Goal: Information Seeking & Learning: Compare options

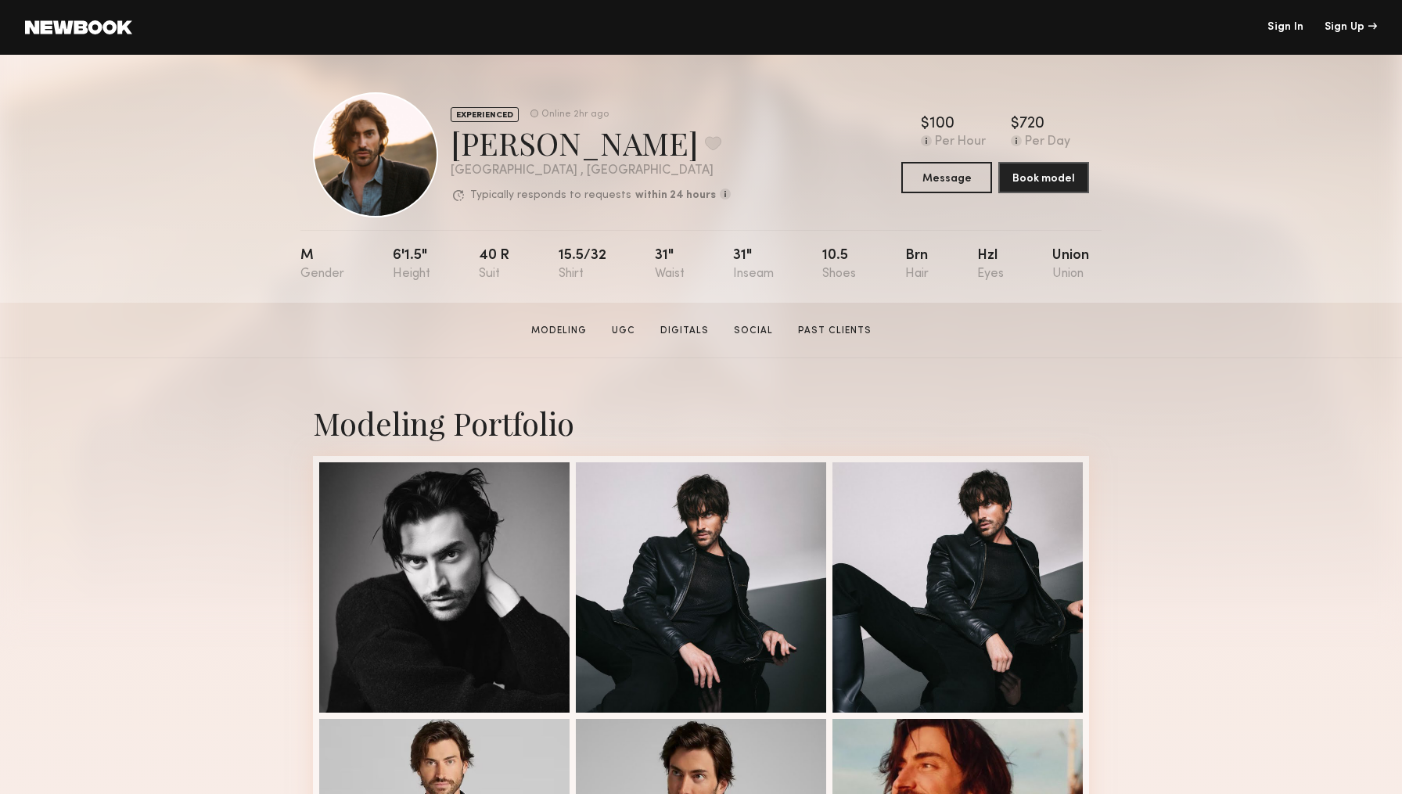
click at [1284, 27] on link "Sign In" at bounding box center [1286, 27] width 36 height 11
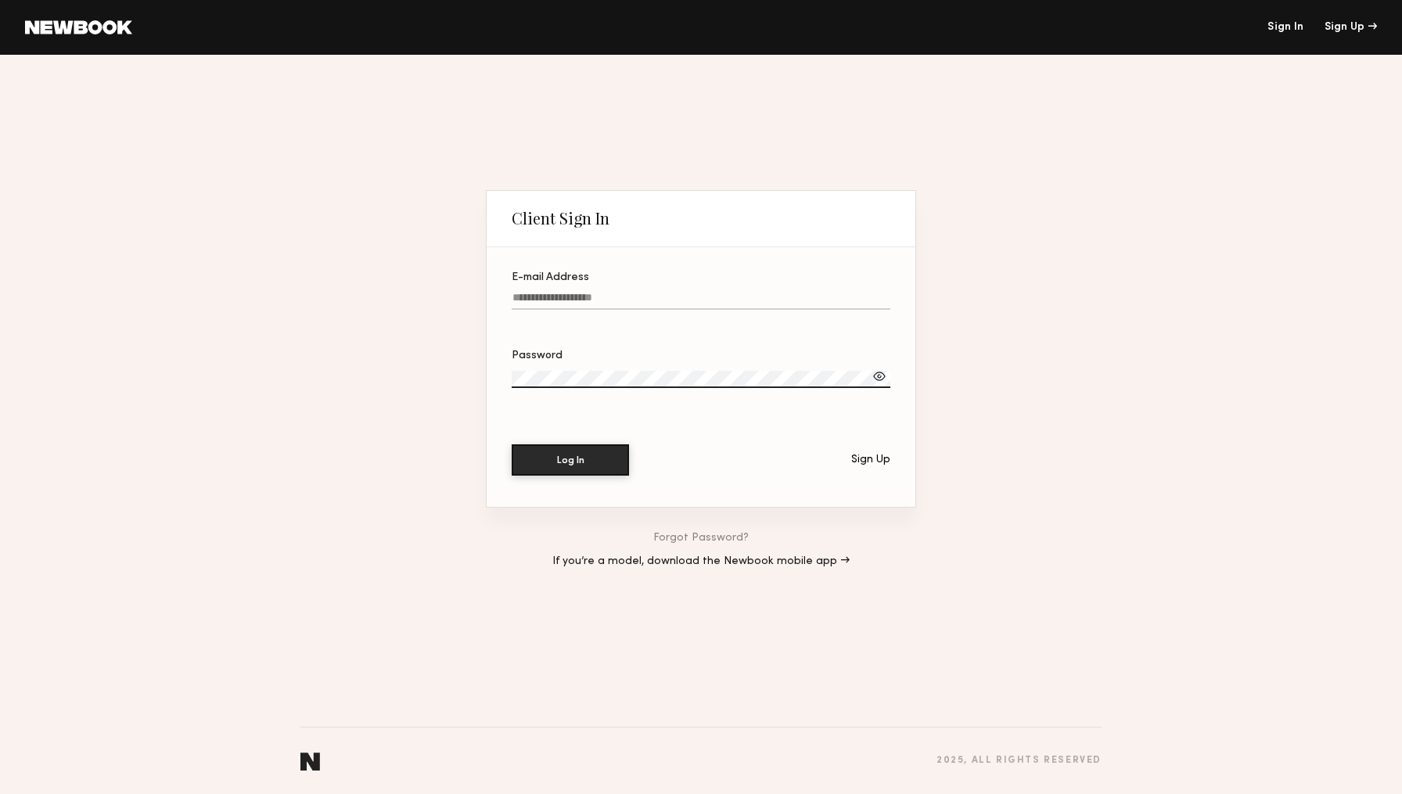
type input "**********"
click at [575, 461] on button "Log In" at bounding box center [570, 459] width 117 height 31
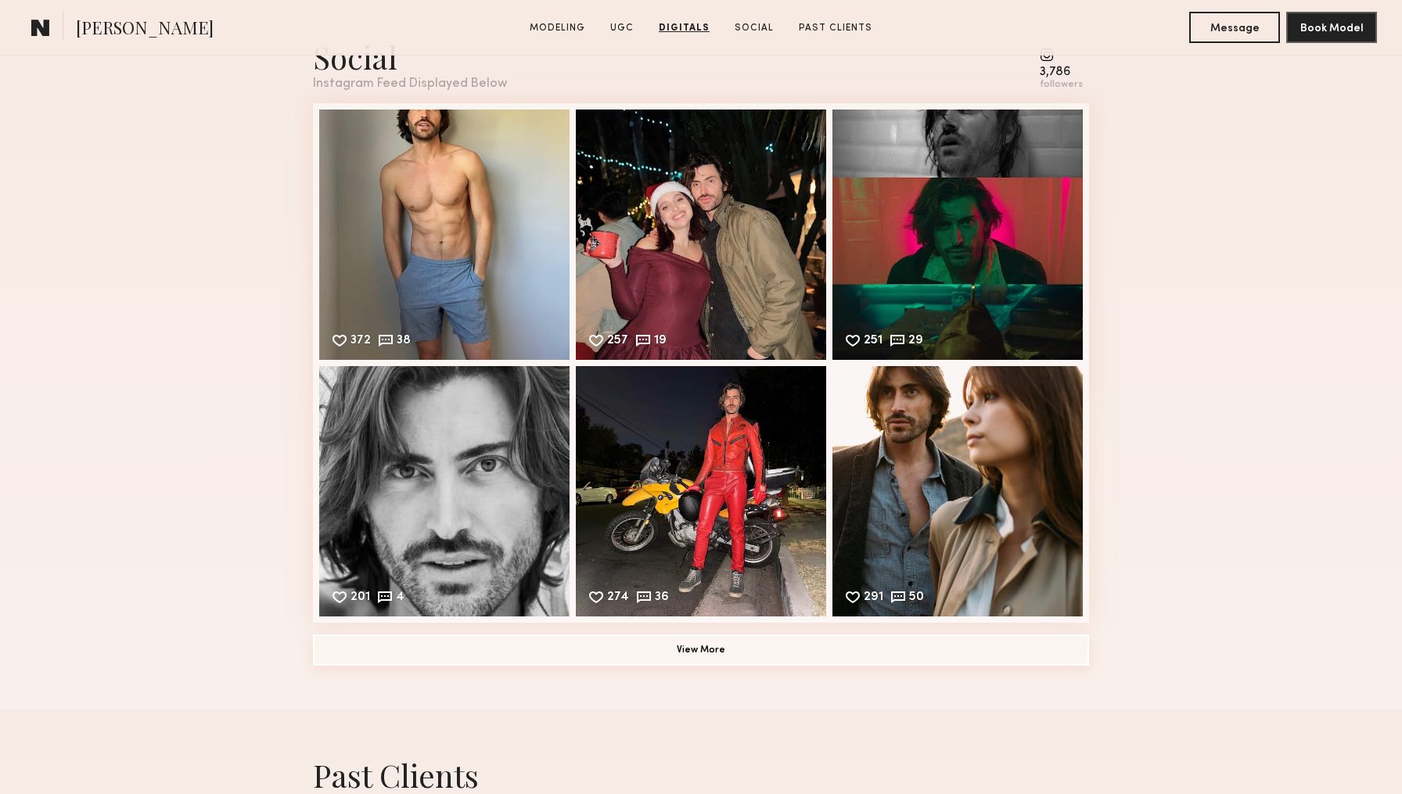
scroll to position [2711, 0]
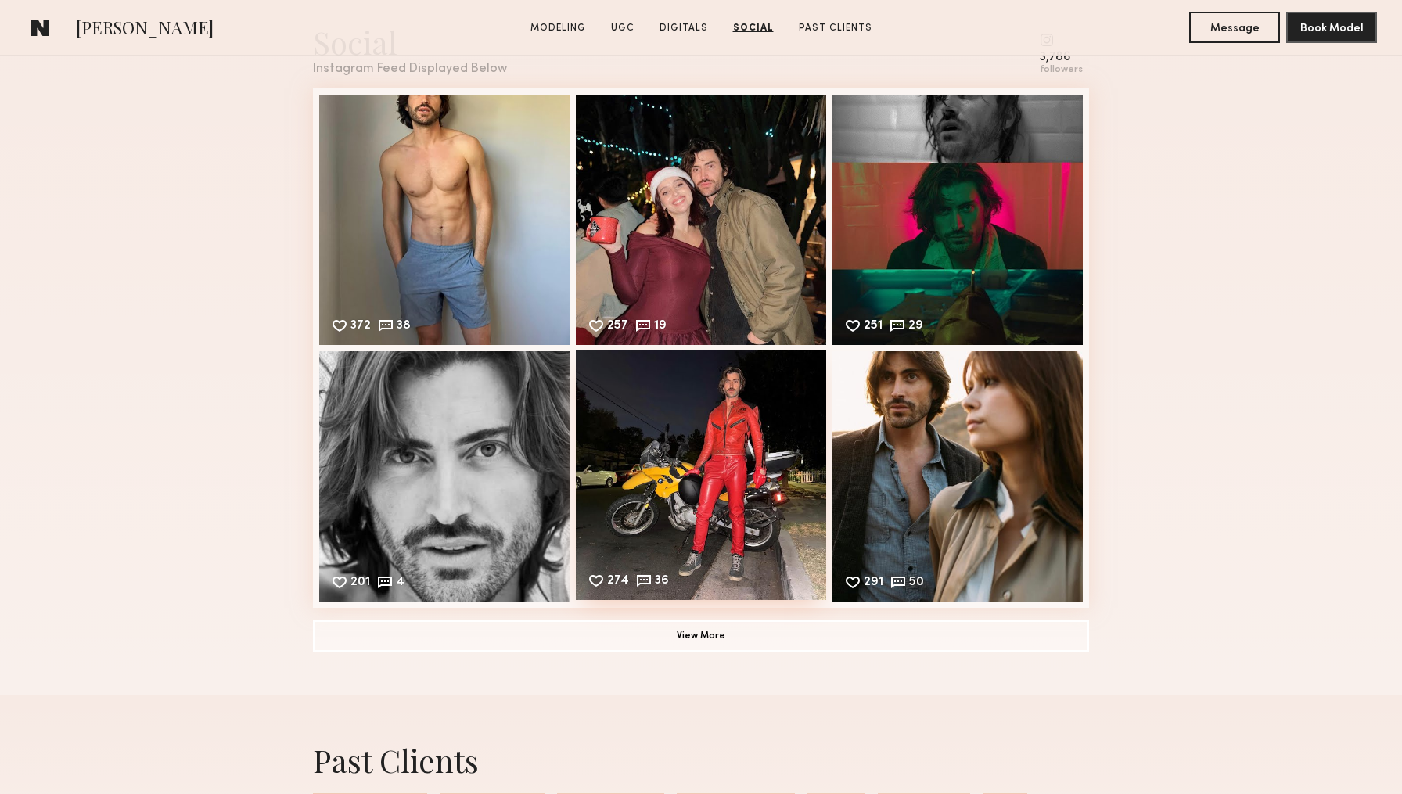
click at [747, 437] on div "274 36 Likes & comments displayed to show model’s engagement" at bounding box center [701, 475] width 250 height 250
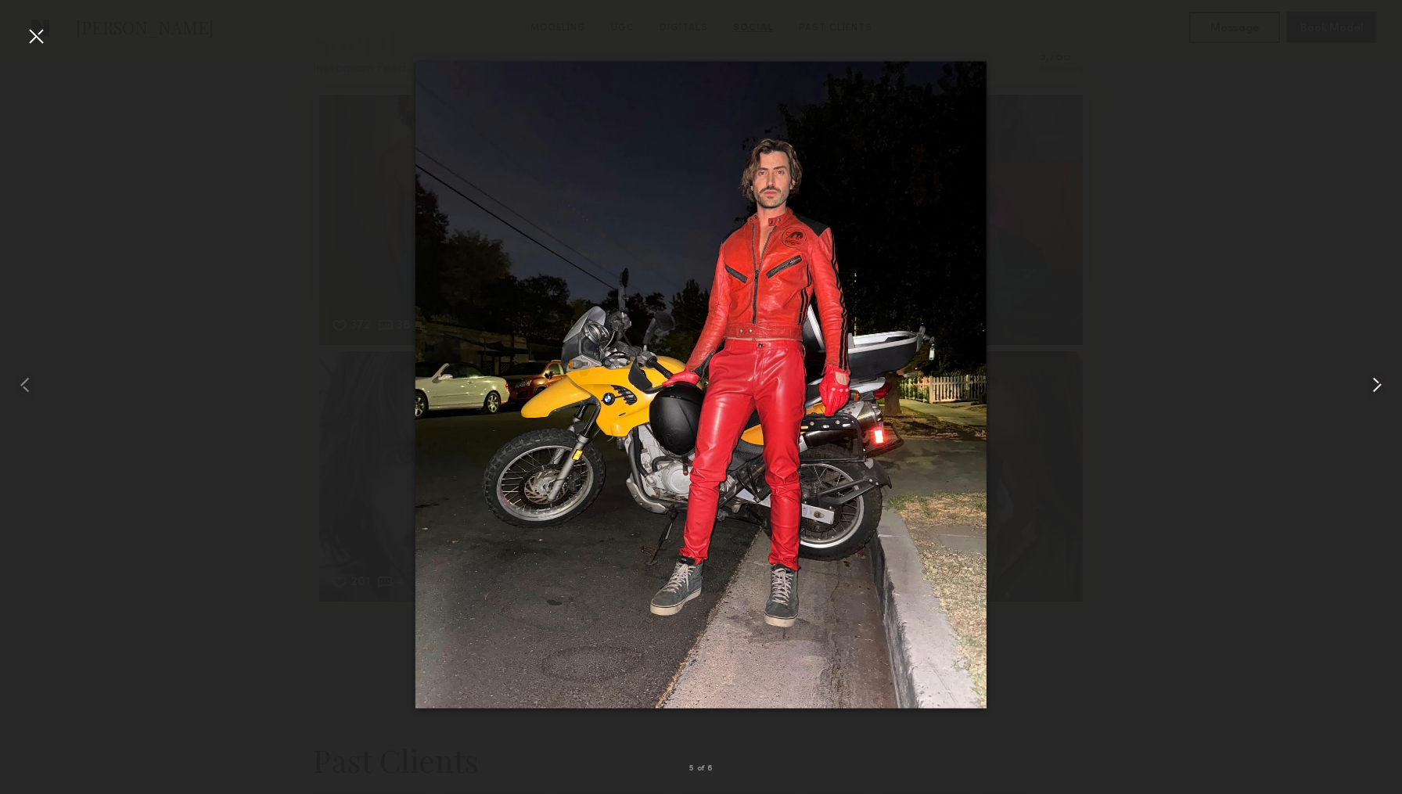
click at [1377, 383] on common-icon at bounding box center [1377, 385] width 25 height 25
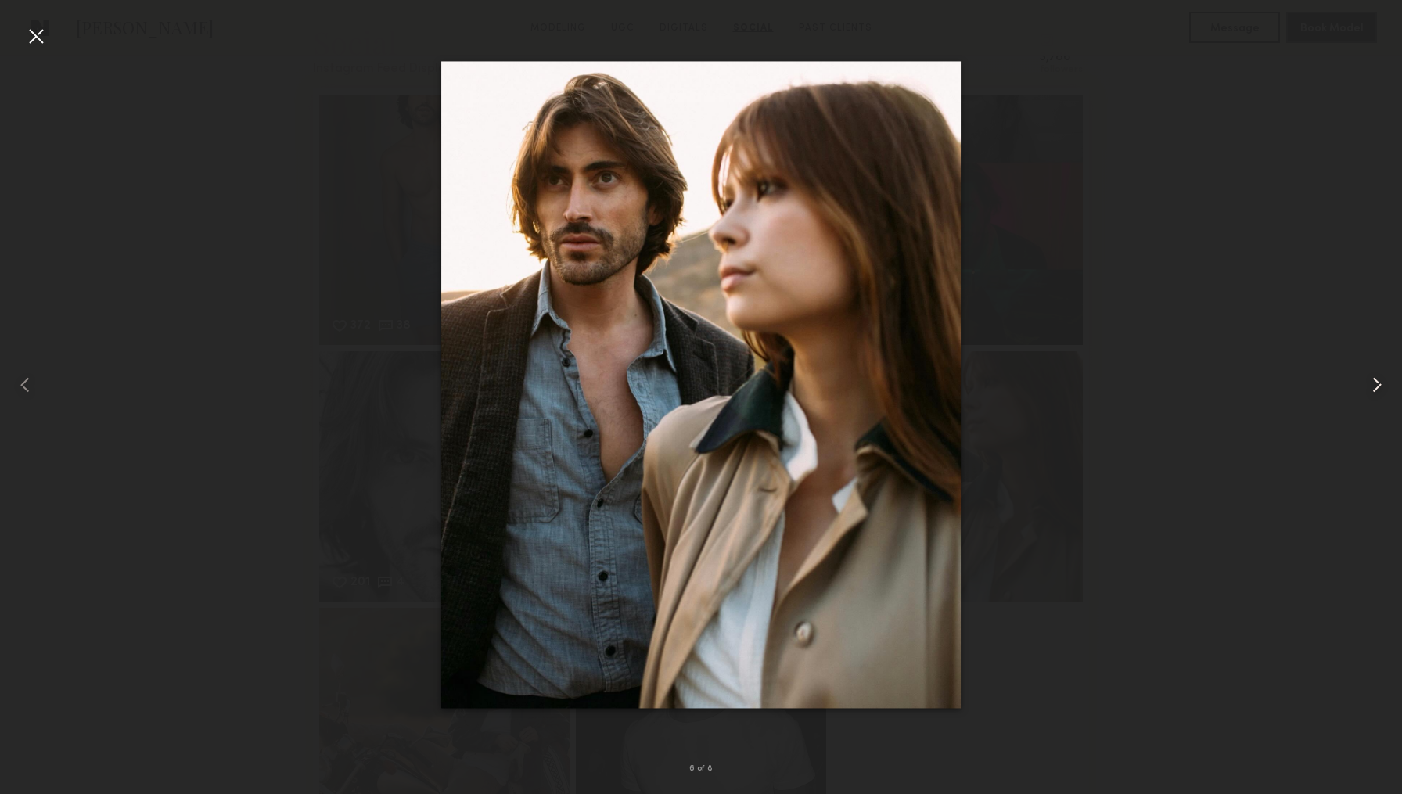
click at [1377, 383] on common-icon at bounding box center [1377, 385] width 25 height 25
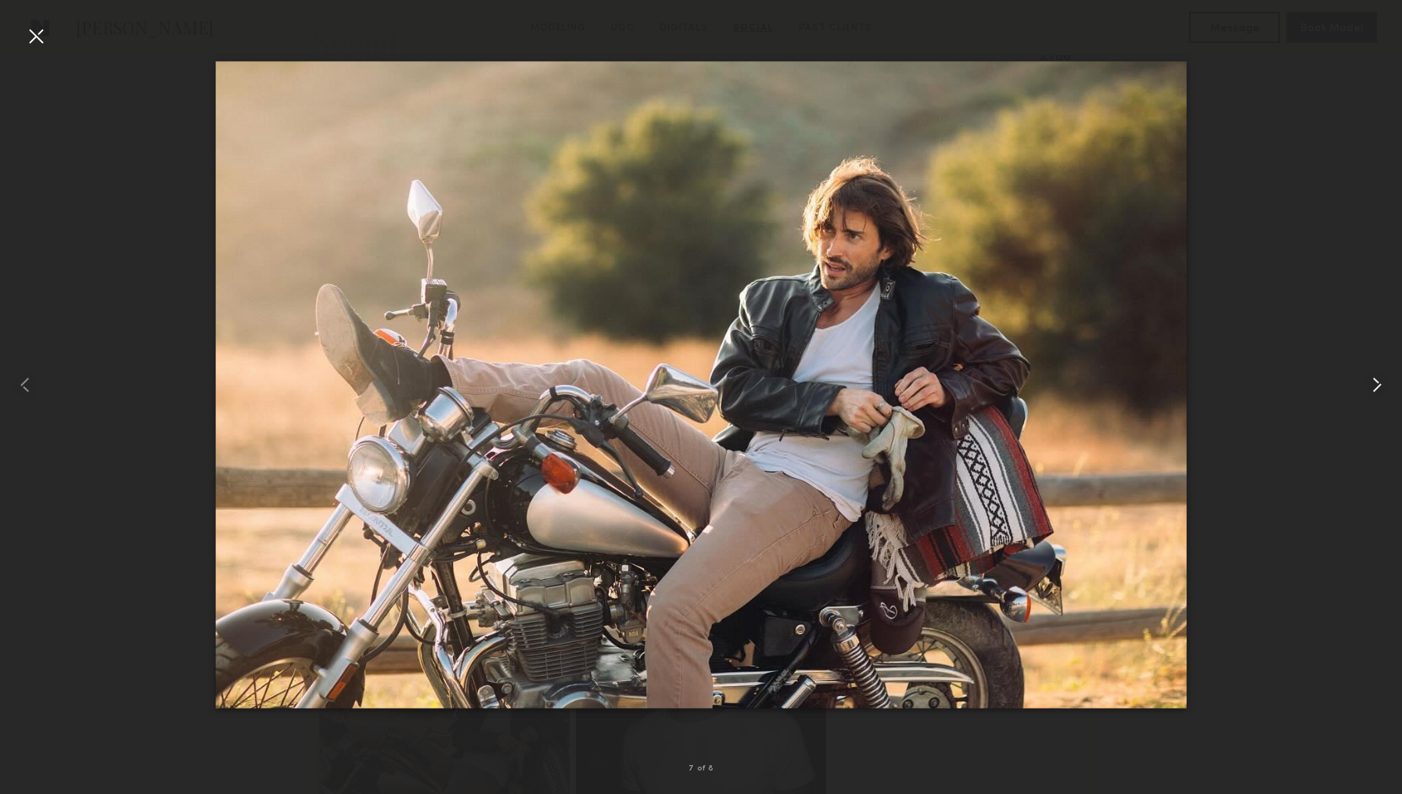
click at [1377, 383] on common-icon at bounding box center [1377, 385] width 25 height 25
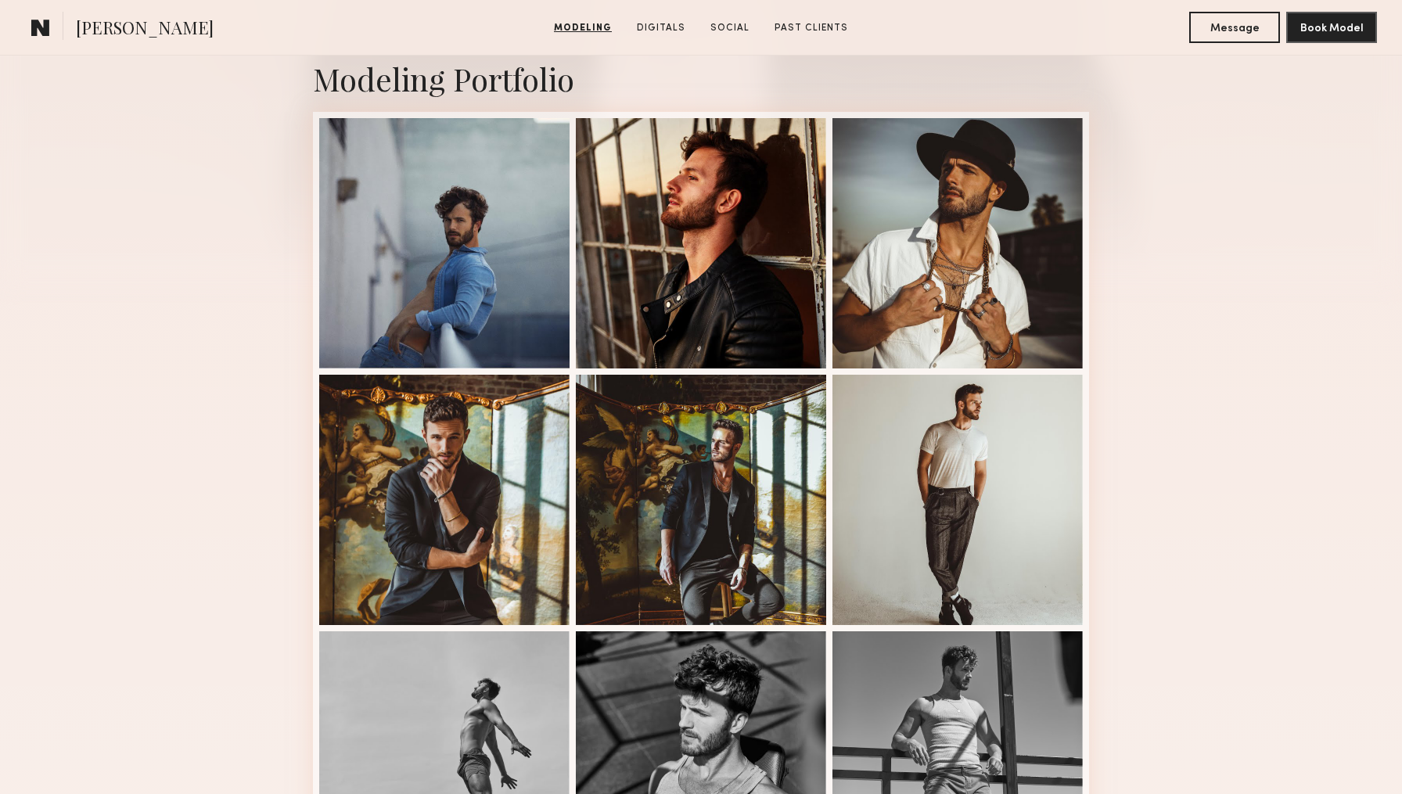
scroll to position [364, 0]
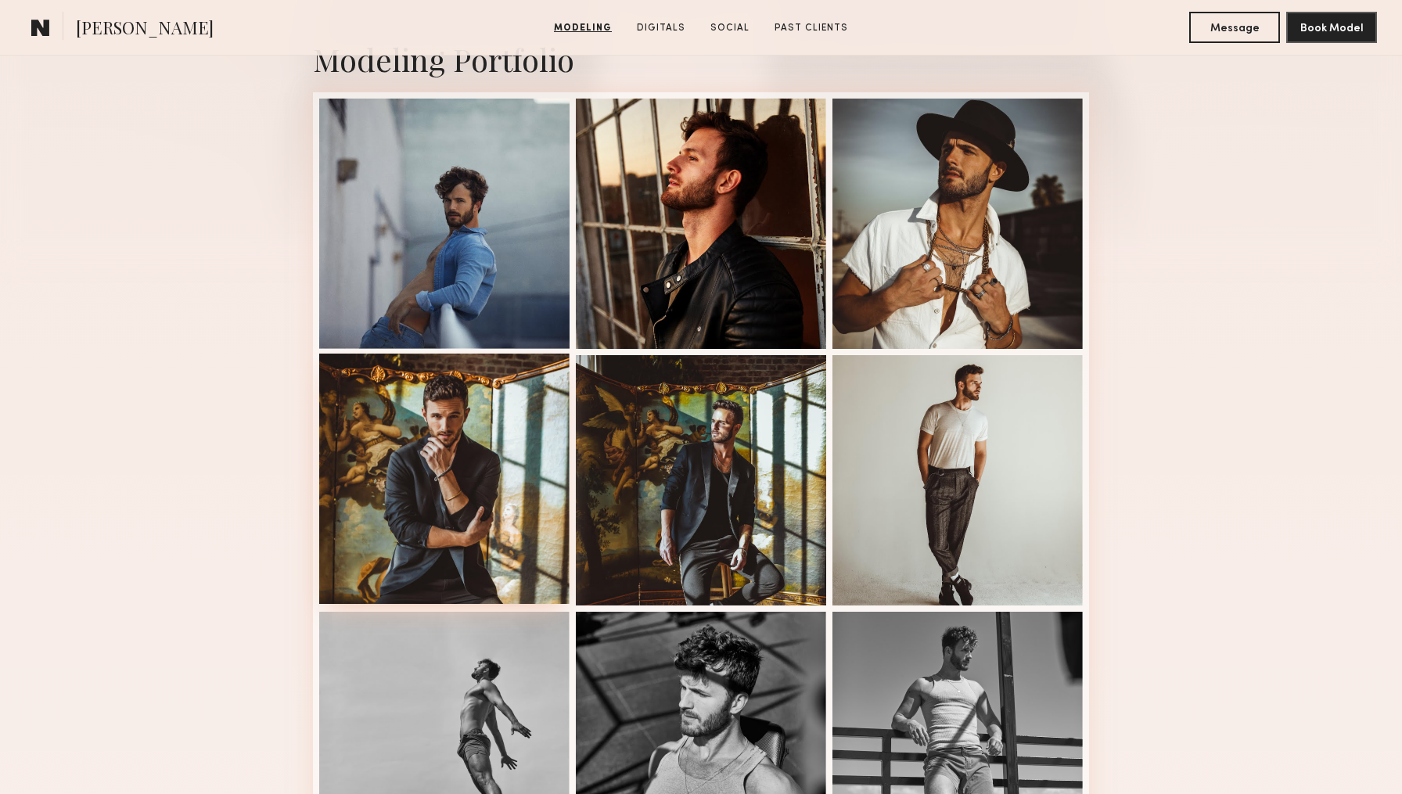
click at [495, 491] on div at bounding box center [444, 479] width 250 height 250
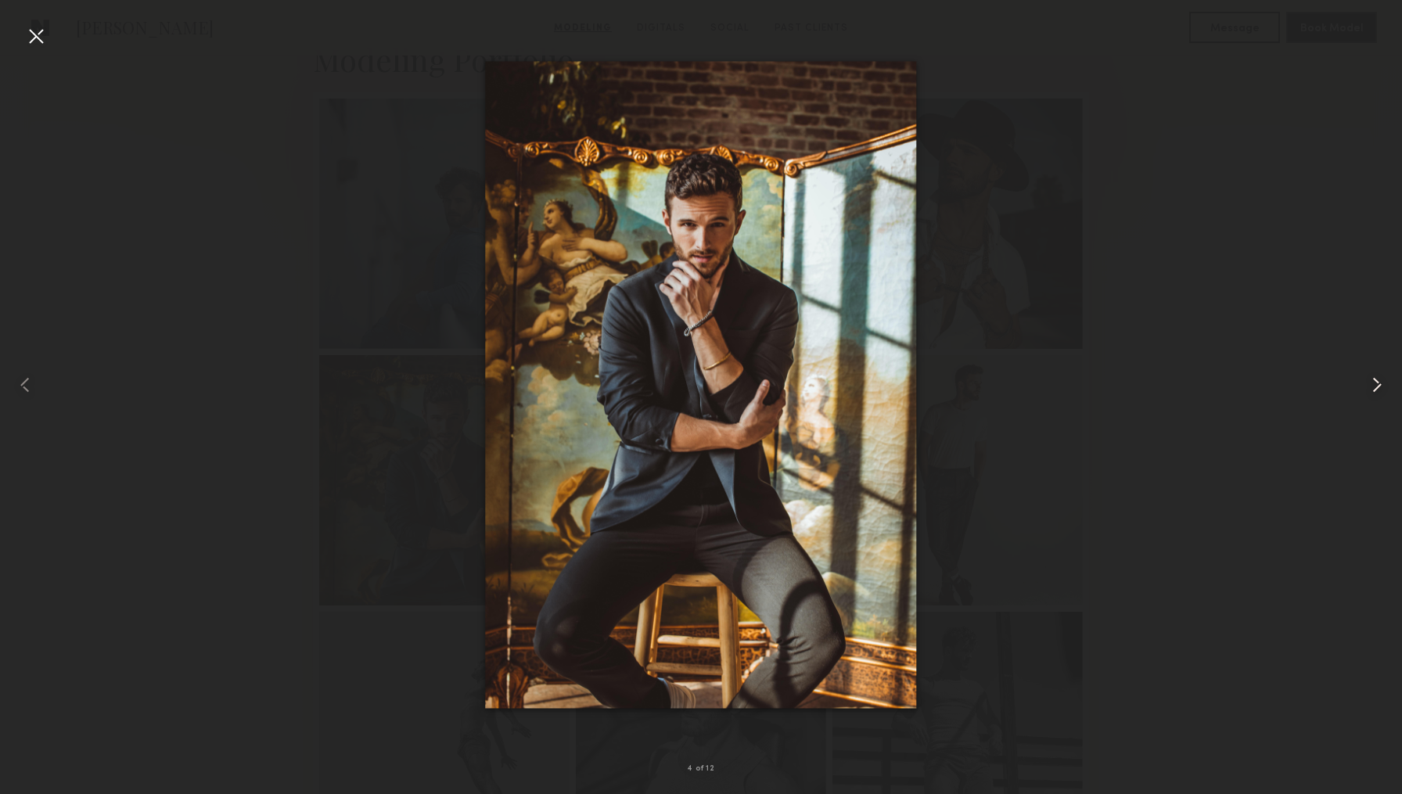
click at [1381, 385] on common-icon at bounding box center [1377, 385] width 25 height 25
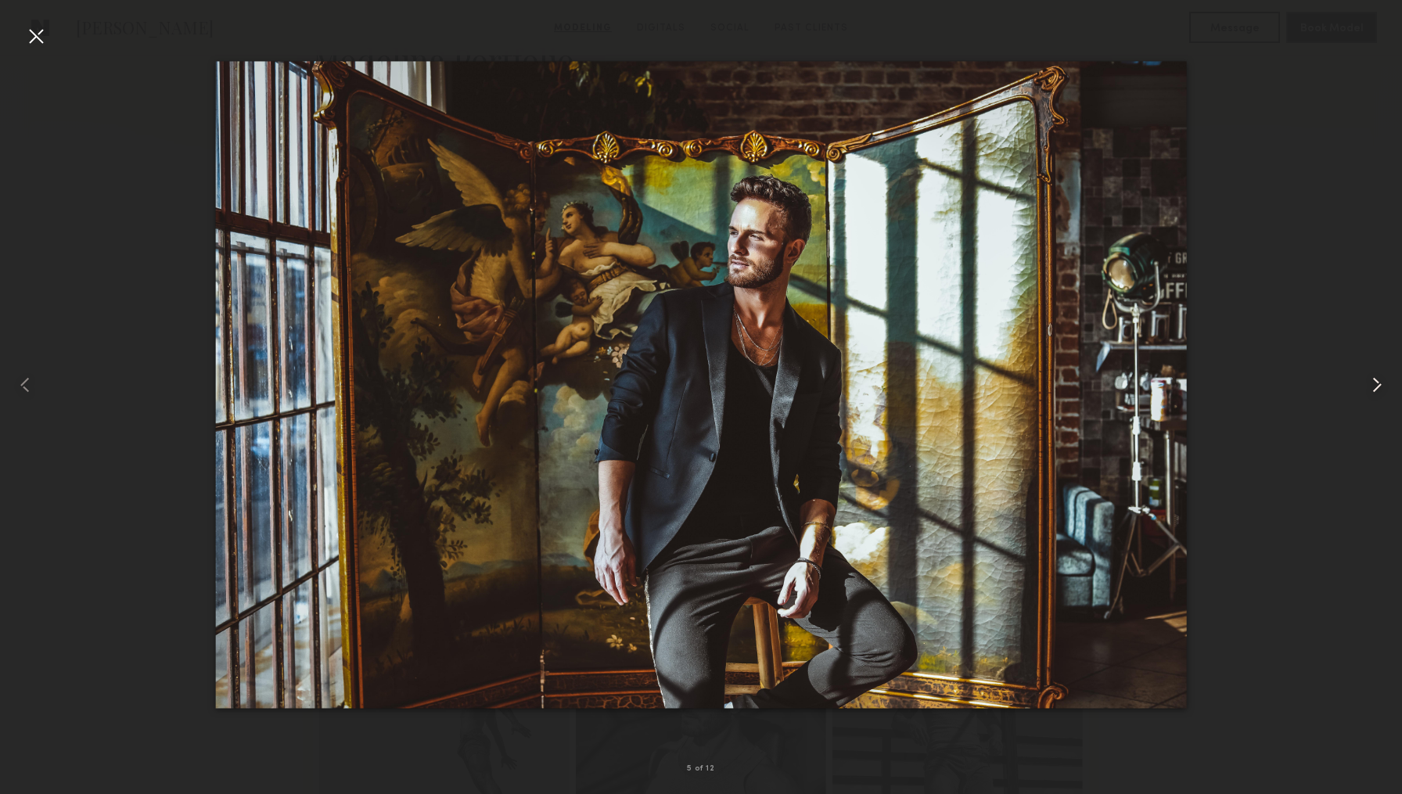
click at [1381, 385] on common-icon at bounding box center [1377, 385] width 25 height 25
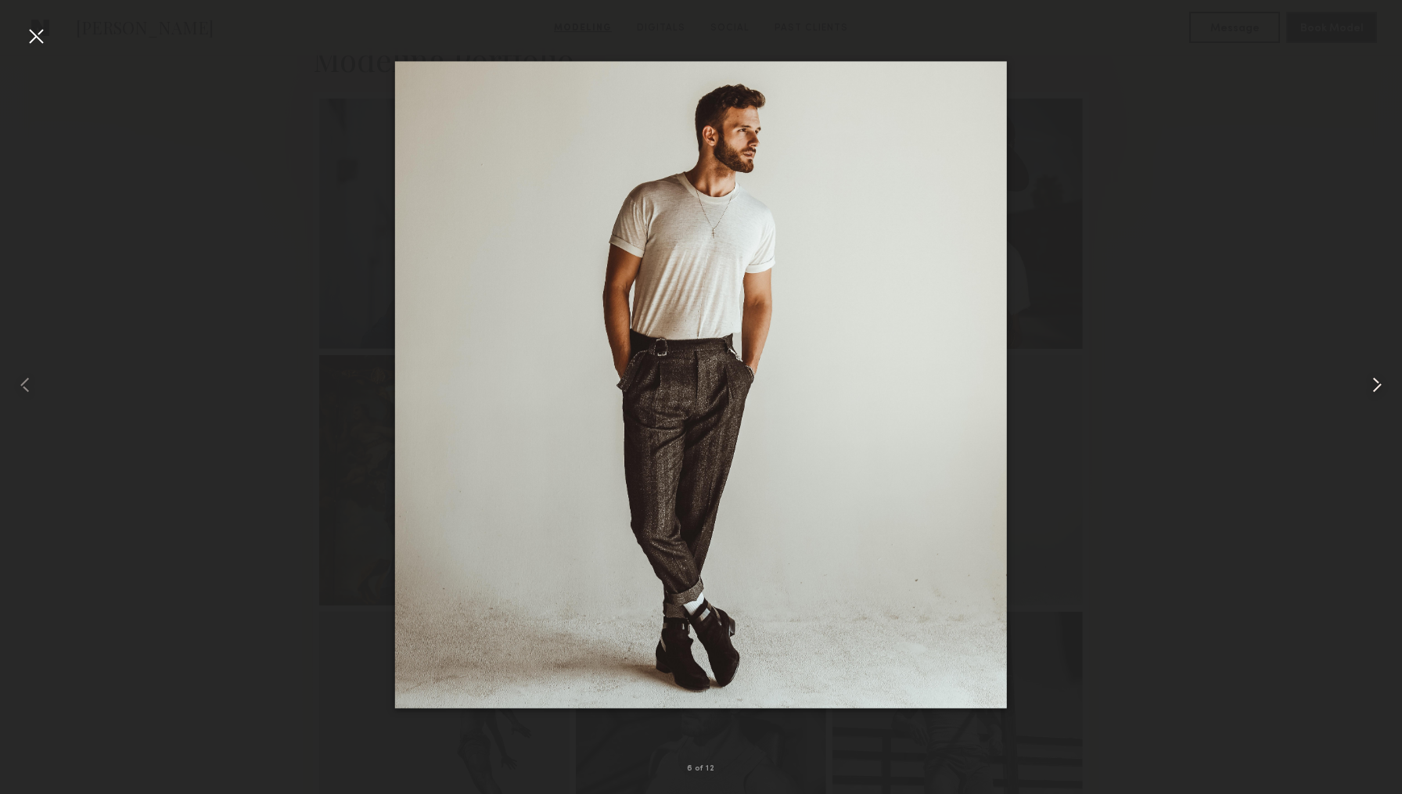
click at [1381, 385] on common-icon at bounding box center [1377, 385] width 25 height 25
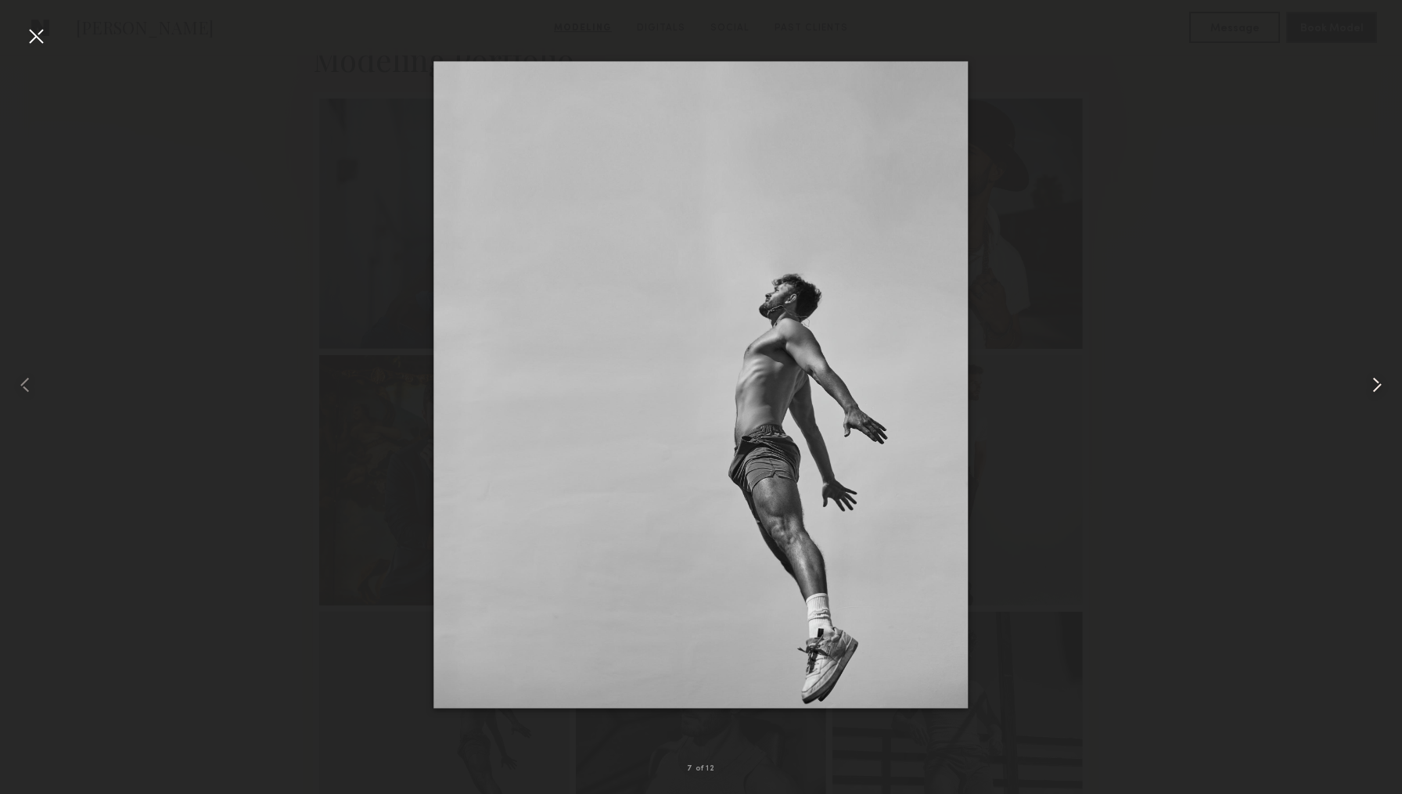
click at [1381, 385] on common-icon at bounding box center [1377, 385] width 25 height 25
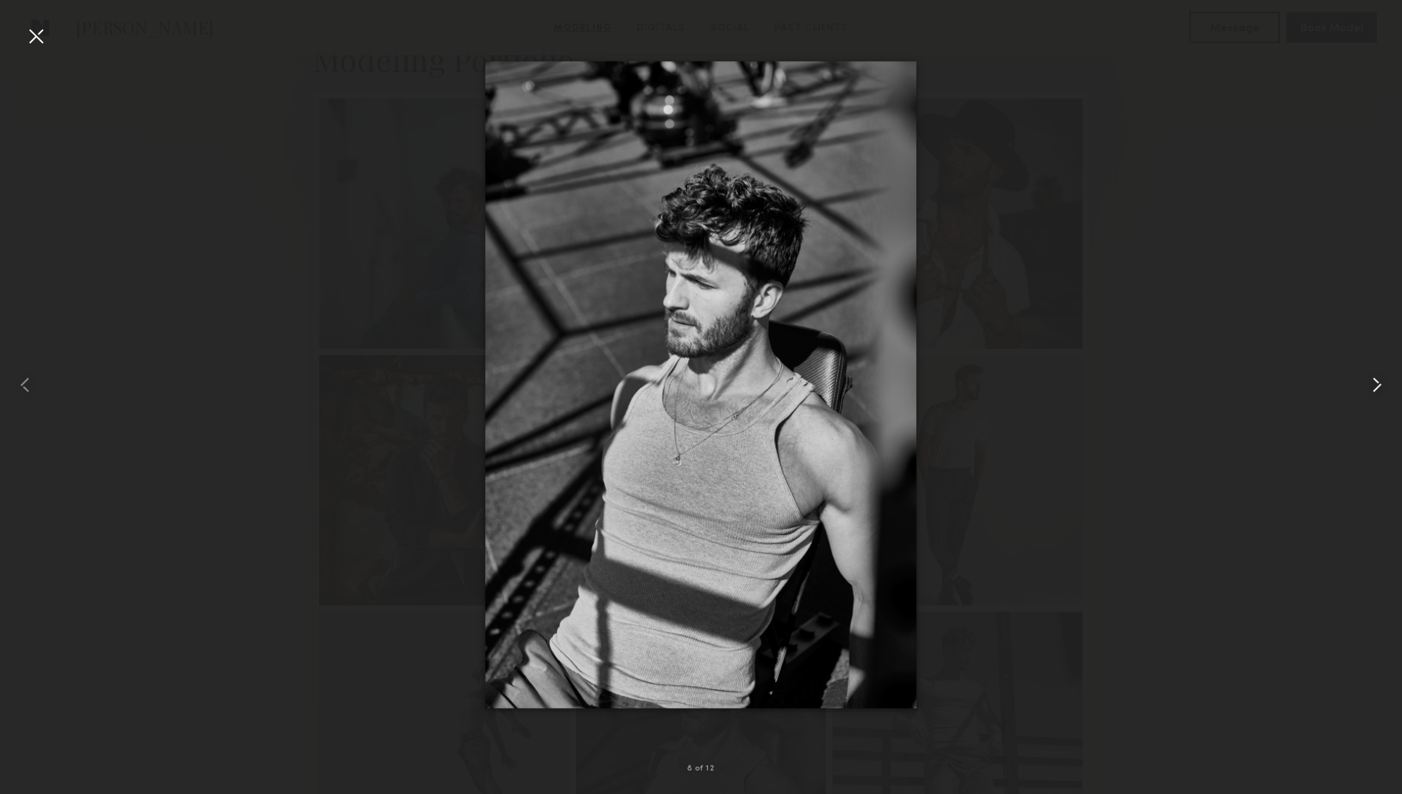
click at [1381, 385] on common-icon at bounding box center [1377, 385] width 25 height 25
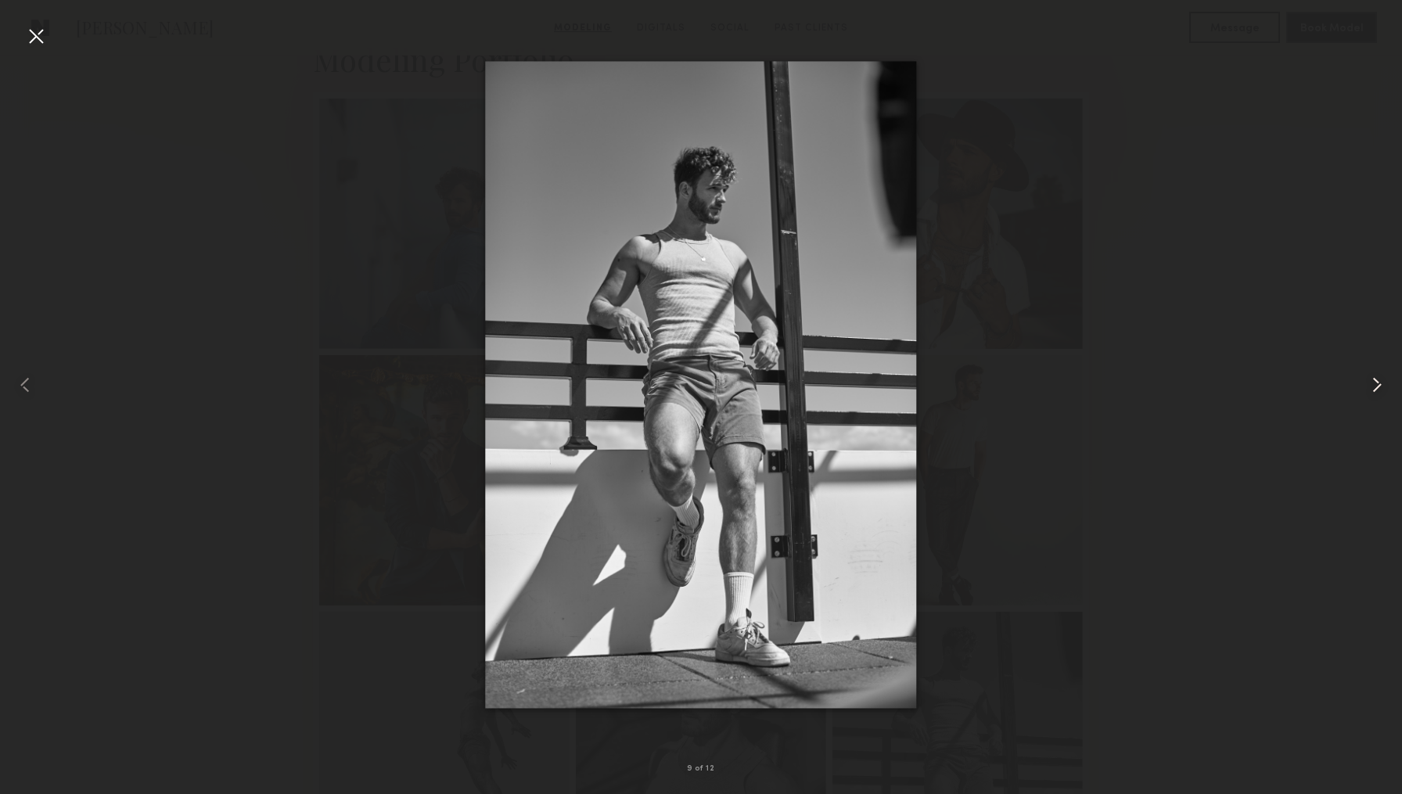
click at [1381, 385] on common-icon at bounding box center [1377, 385] width 25 height 25
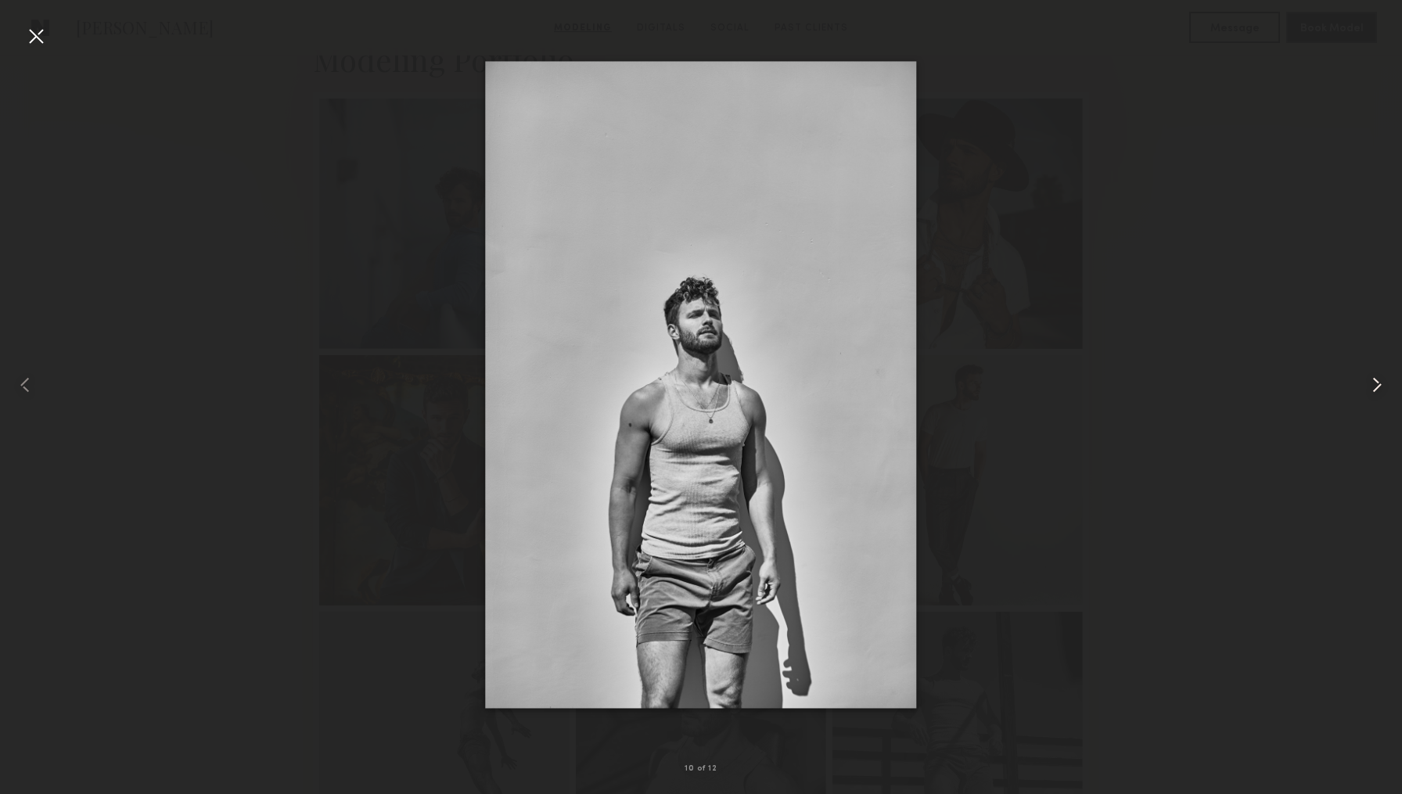
click at [1381, 385] on common-icon at bounding box center [1377, 385] width 25 height 25
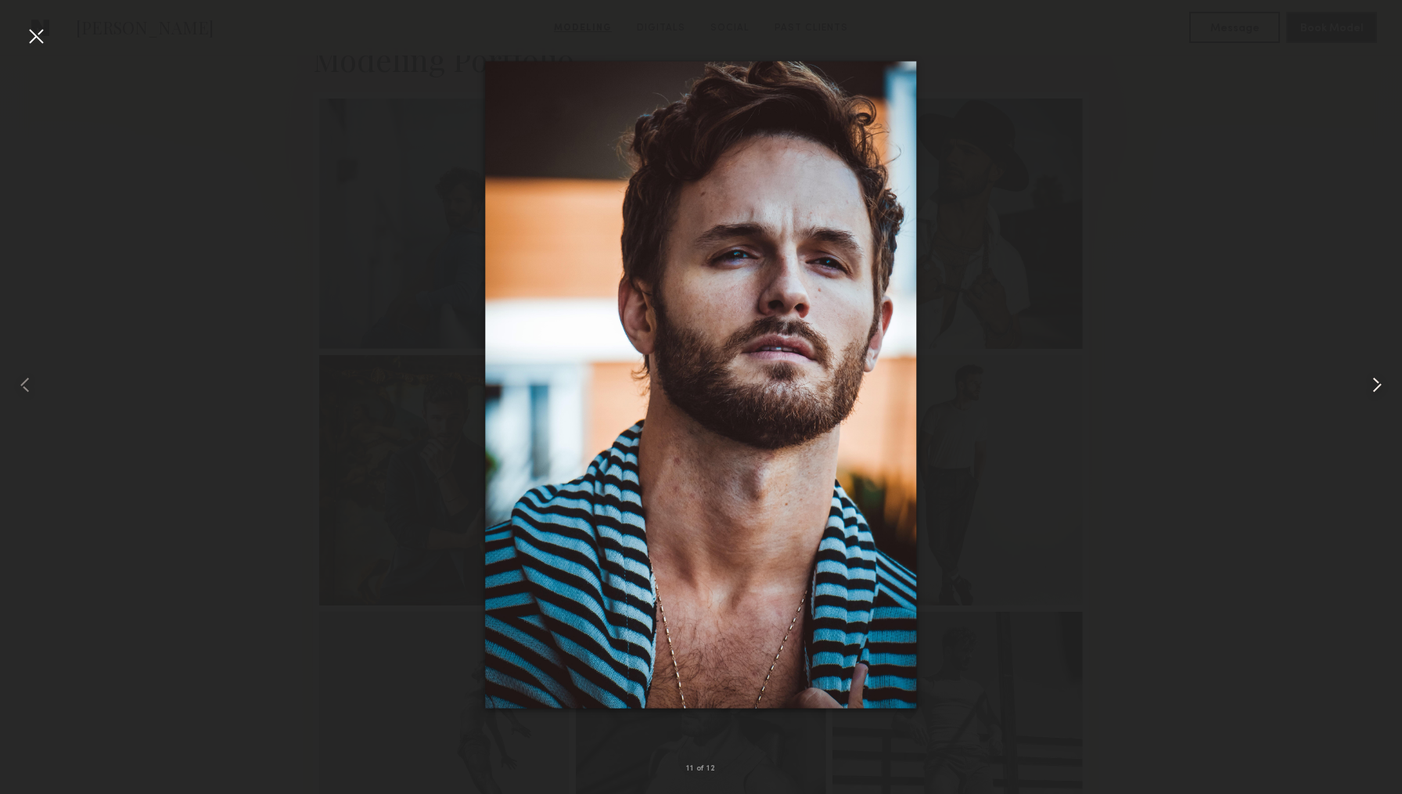
click at [1381, 385] on common-icon at bounding box center [1377, 385] width 25 height 25
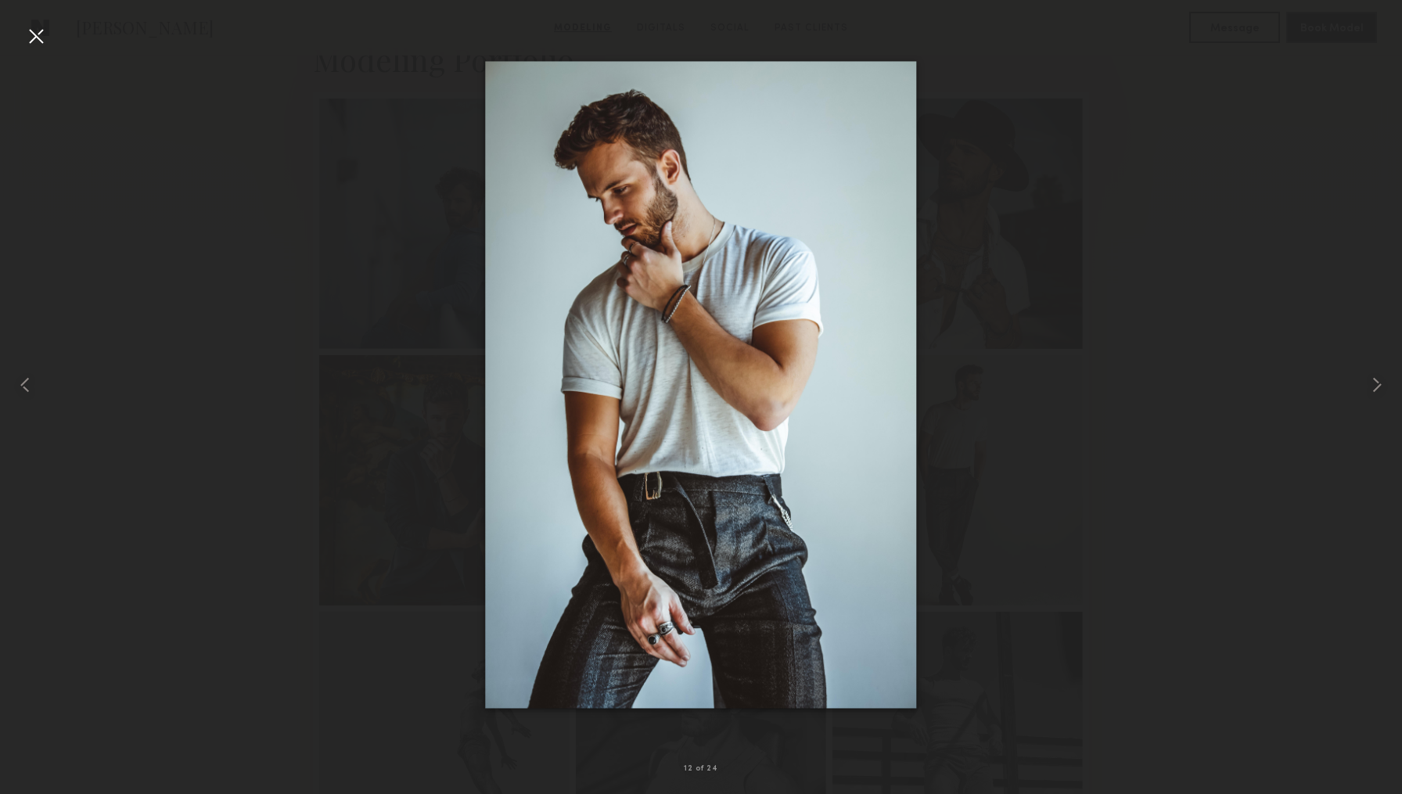
click at [1328, 341] on div at bounding box center [701, 384] width 1402 height 719
